Goal: Information Seeking & Learning: Check status

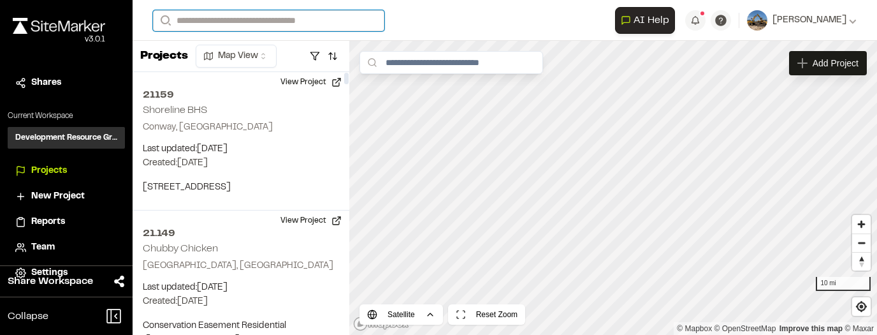
click at [213, 19] on input "Search" at bounding box center [268, 20] width 231 height 21
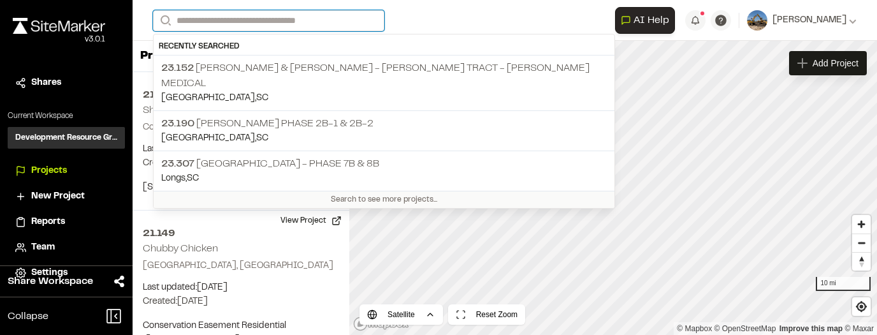
click at [205, 14] on input "Search" at bounding box center [268, 20] width 231 height 21
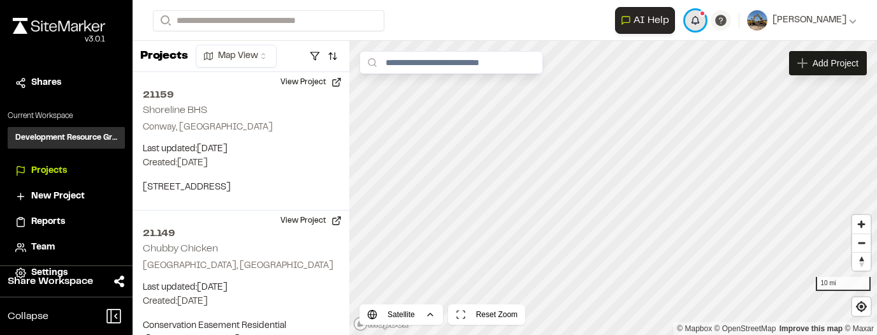
click at [705, 19] on button "button" at bounding box center [695, 20] width 20 height 20
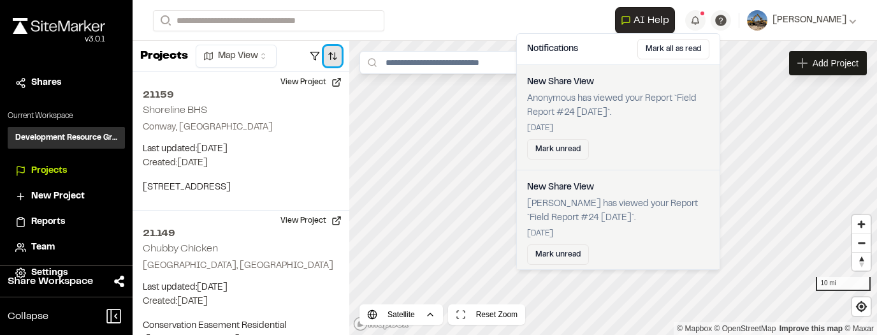
click at [329, 52] on button "button" at bounding box center [333, 56] width 18 height 20
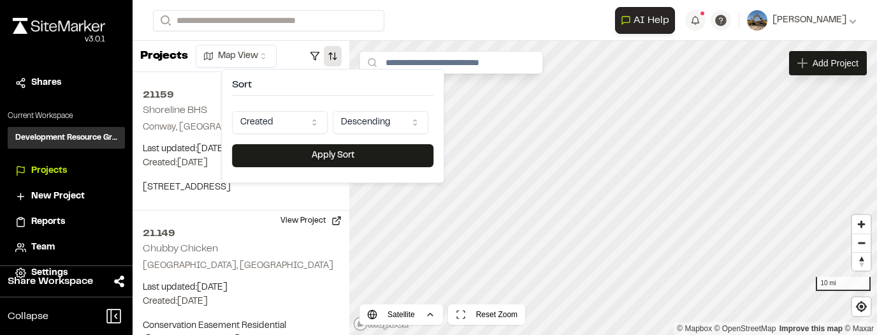
click at [317, 115] on html "Close sidebar v 3.0.1 Shares Current Workspace Development Resource Group DR Pr…" at bounding box center [438, 167] width 877 height 335
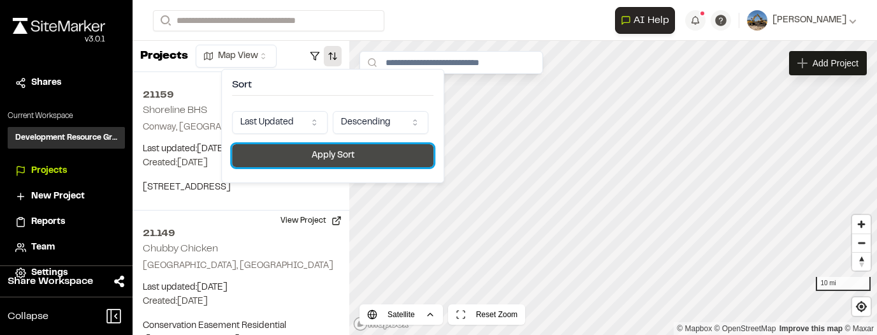
click at [320, 153] on button "Apply Sort" at bounding box center [332, 155] width 201 height 23
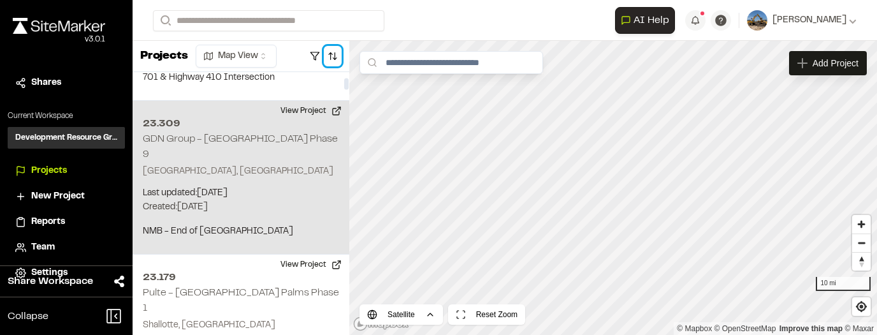
scroll to position [229, 0]
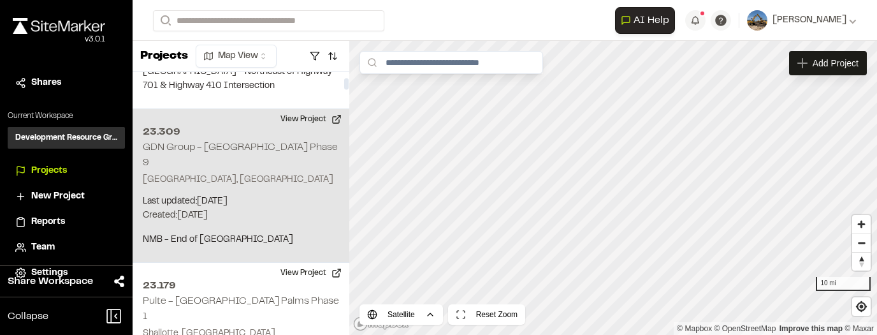
click at [289, 173] on p "Myrtle Beach, SC" at bounding box center [241, 180] width 196 height 14
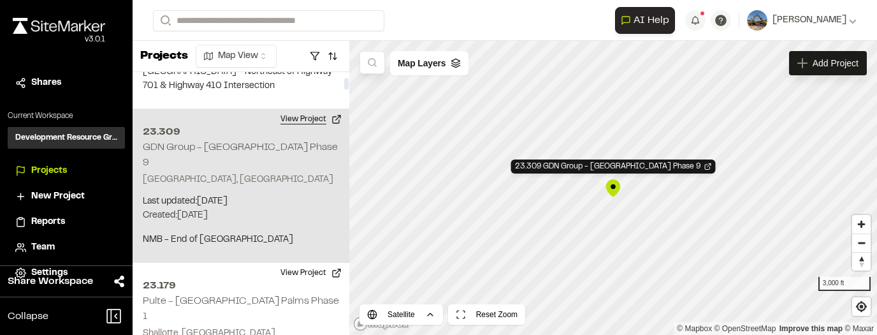
click at [331, 122] on button "View Project" at bounding box center [311, 119] width 76 height 20
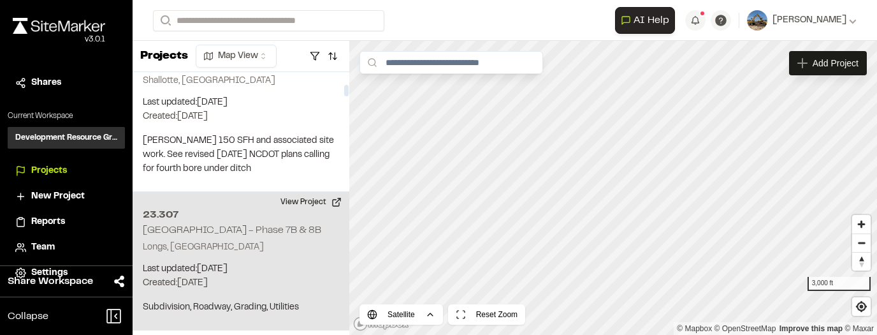
scroll to position [510, 0]
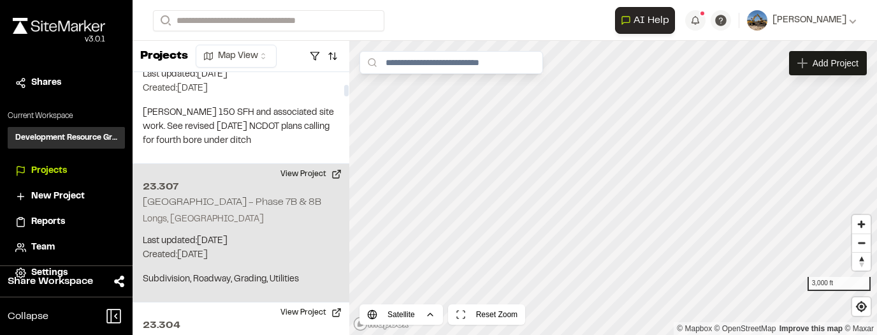
click at [280, 212] on p "Longs, SC" at bounding box center [241, 219] width 196 height 14
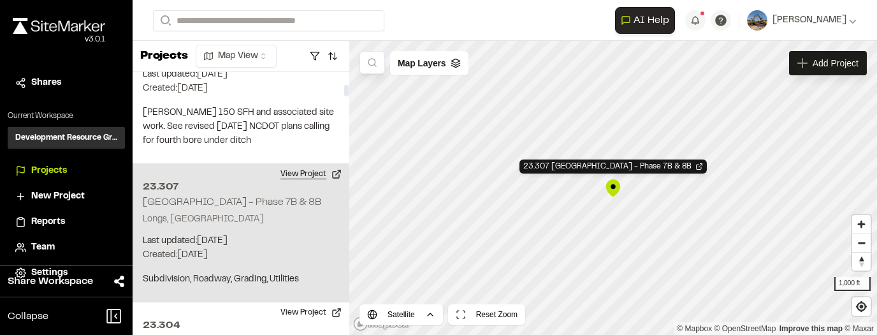
click at [311, 164] on button "View Project" at bounding box center [311, 174] width 76 height 20
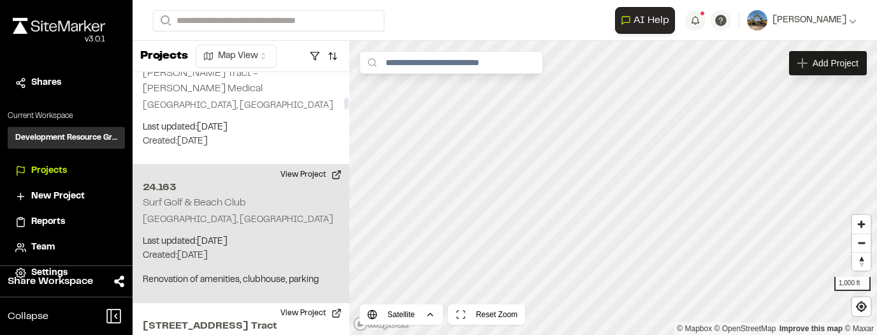
scroll to position [1070, 0]
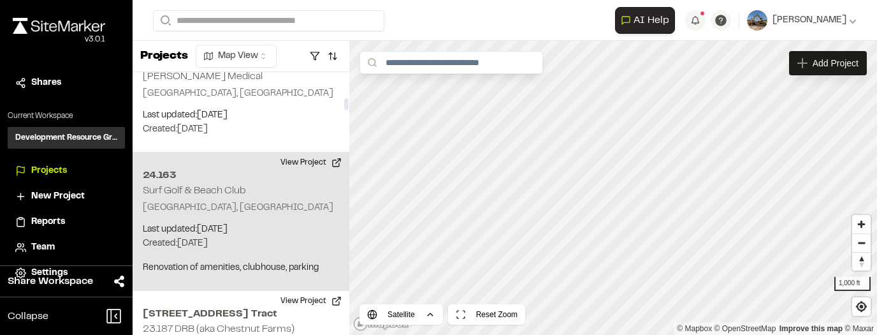
click at [295, 222] on p "Last updated: Aug 22, 2025" at bounding box center [241, 229] width 196 height 14
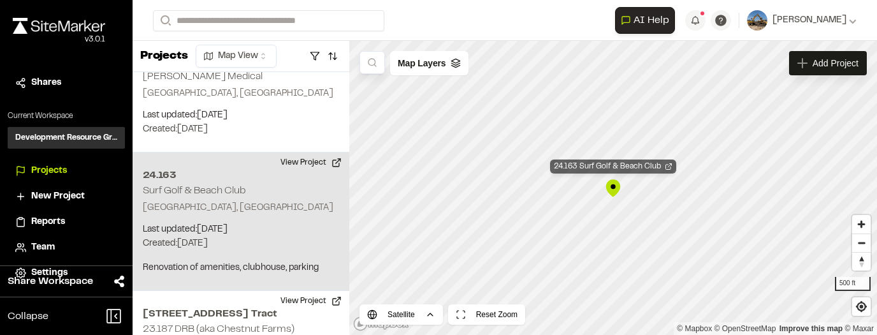
click at [652, 171] on div "24.163 Surf Golf & Beach Club" at bounding box center [613, 166] width 126 height 14
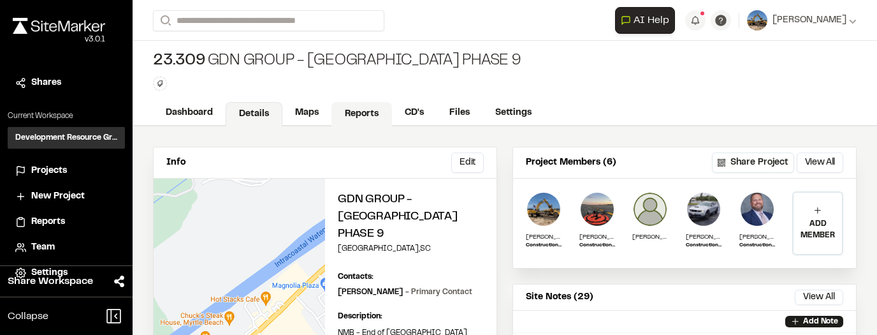
click at [357, 119] on link "Reports" at bounding box center [361, 114] width 61 height 24
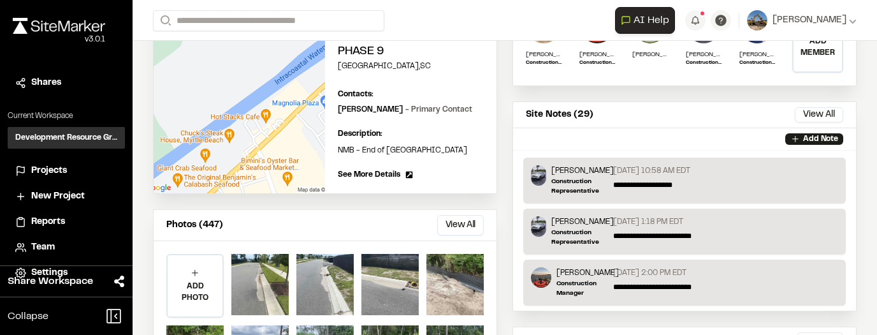
scroll to position [255, 0]
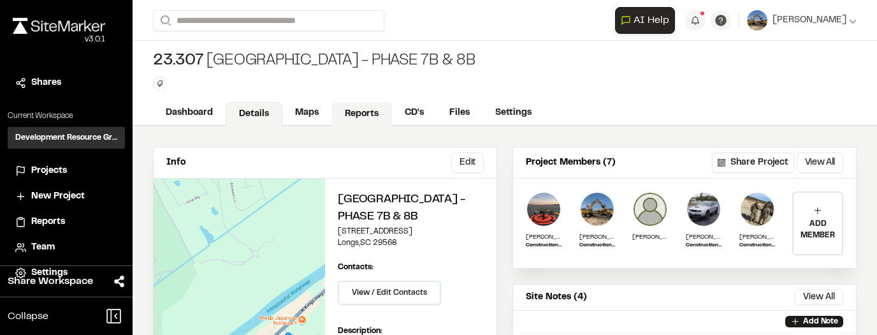
click at [370, 118] on link "Reports" at bounding box center [361, 114] width 61 height 24
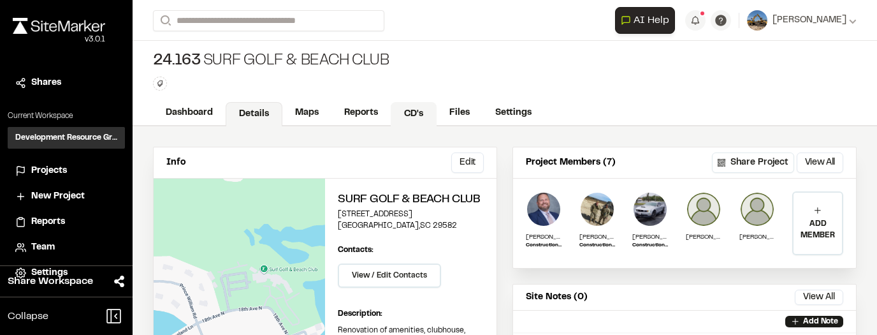
click at [405, 112] on link "CD's" at bounding box center [414, 114] width 46 height 24
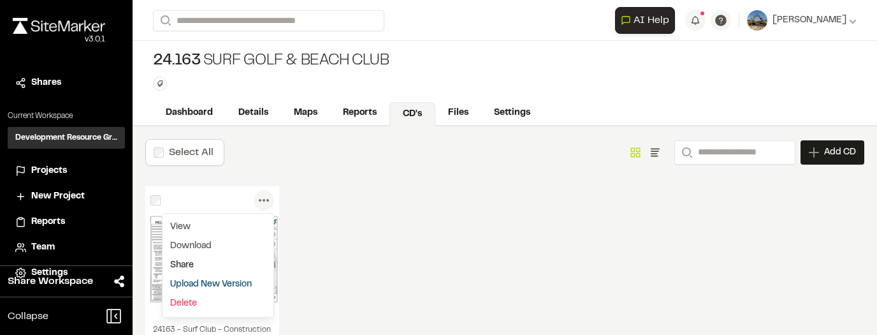
click at [178, 263] on div "Share" at bounding box center [217, 265] width 111 height 19
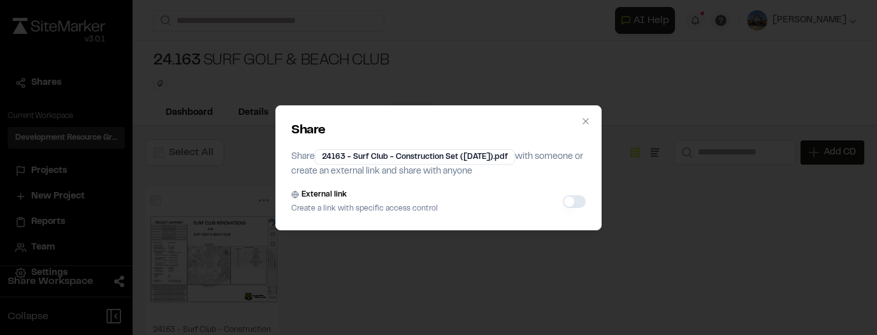
click at [708, 136] on div "Share Share 24163 - Surf Club - Construction Set (12.23.2024).pdf with someone …" at bounding box center [438, 167] width 877 height 335
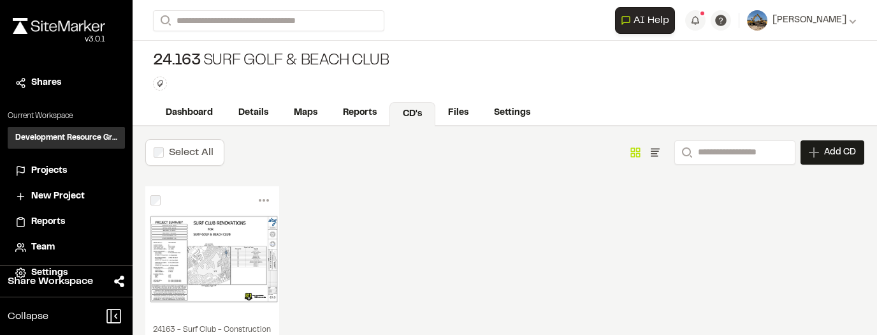
click at [214, 208] on div "Menu View Download Share Upload New Version Delete Delete | 24163 - Surf Club -…" at bounding box center [212, 200] width 134 height 28
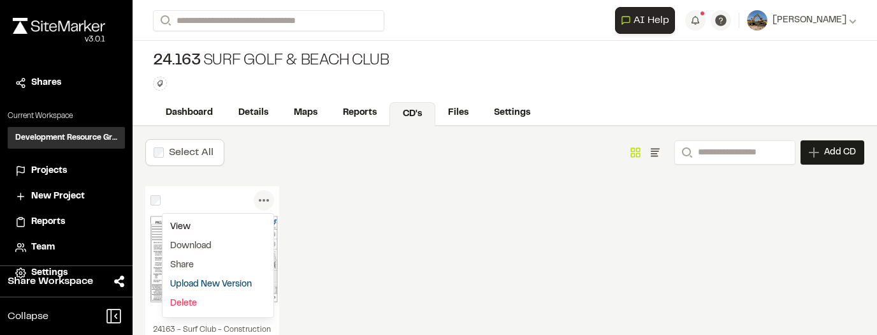
click at [233, 219] on link "View" at bounding box center [217, 226] width 111 height 19
